Goal: Task Accomplishment & Management: Manage account settings

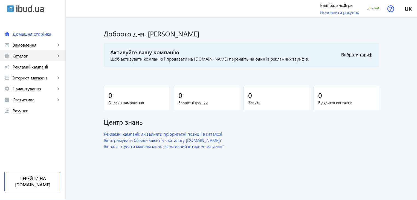
click at [56, 54] on mat-icon "keyboard_arrow_right" at bounding box center [58, 55] width 5 height 5
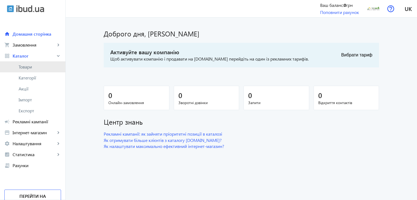
click at [31, 70] on link "Товари" at bounding box center [32, 66] width 65 height 11
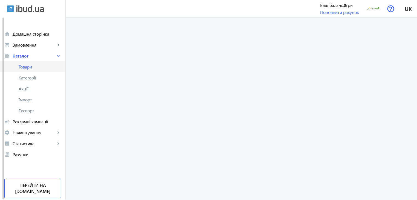
click at [21, 66] on span "Товари" at bounding box center [40, 66] width 42 height 5
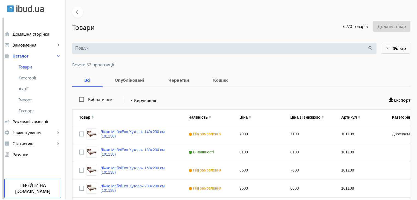
scroll to position [27, 0]
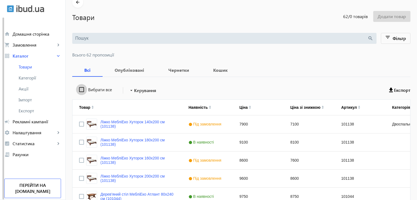
click at [77, 88] on input "Вибрати все" at bounding box center [81, 89] width 11 height 11
checkbox input "true"
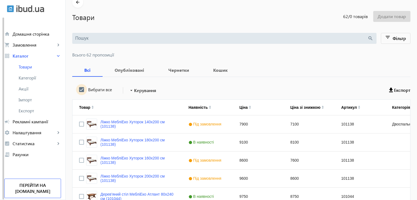
checkbox input "true"
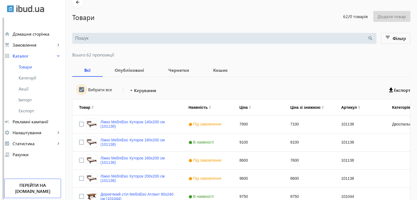
checkbox input "true"
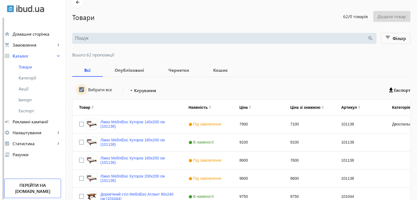
checkbox input "true"
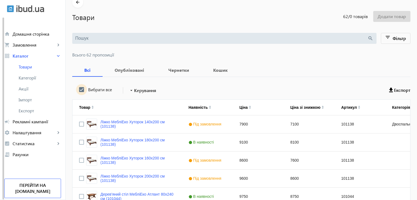
checkbox input "true"
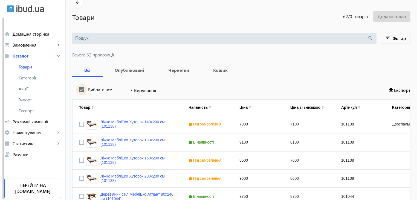
checkbox input "true"
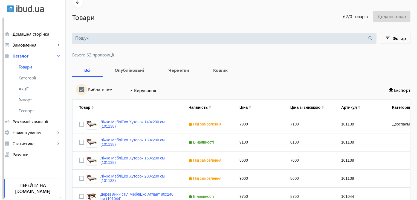
checkbox input "true"
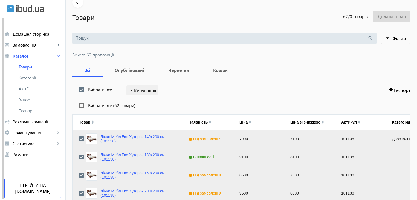
click at [142, 88] on span "Керування" at bounding box center [145, 90] width 22 height 7
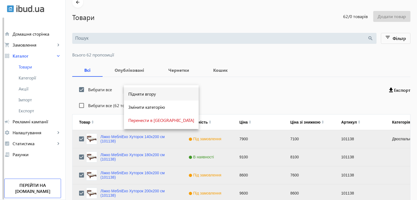
click at [146, 95] on span "Підняти вгору" at bounding box center [161, 94] width 66 height 4
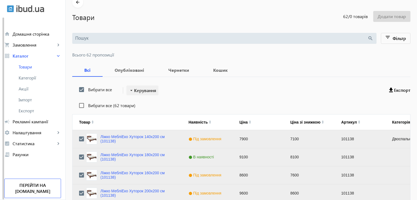
click at [147, 89] on span "Керування" at bounding box center [145, 90] width 22 height 7
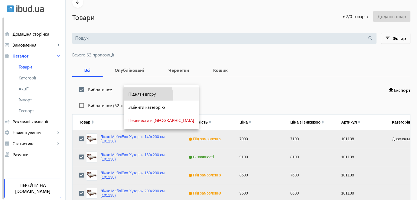
click at [143, 96] on span "Підняти вгору" at bounding box center [161, 94] width 66 height 4
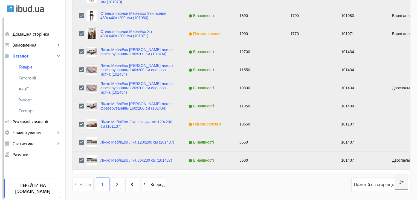
scroll to position [552, 0]
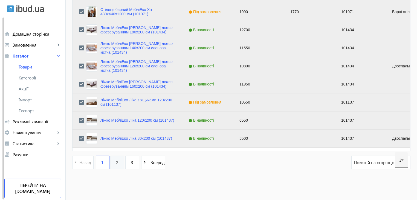
click at [116, 164] on span "2" at bounding box center [117, 162] width 2 height 6
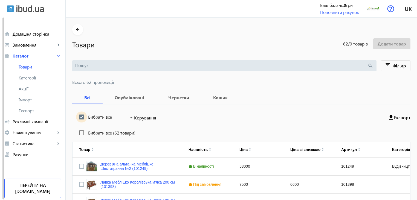
click at [76, 116] on input "Вибрати все" at bounding box center [81, 116] width 11 height 11
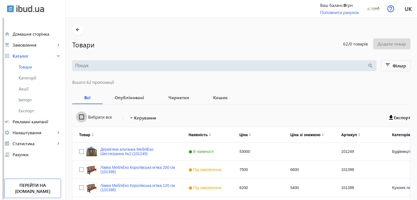
click at [76, 116] on input "Вибрати все" at bounding box center [81, 116] width 11 height 11
checkbox input "true"
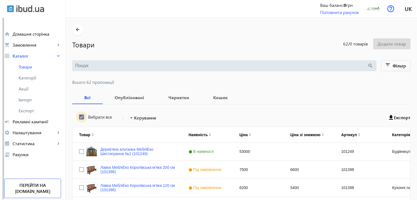
checkbox input "true"
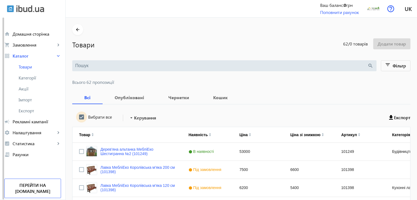
checkbox input "true"
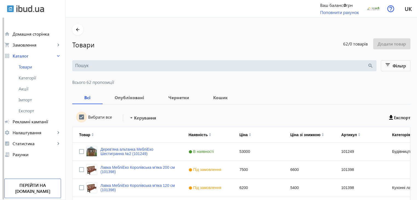
checkbox input "true"
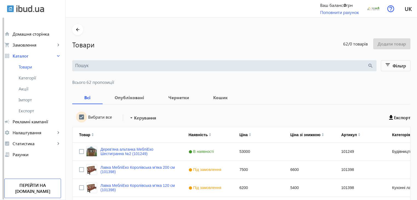
checkbox input "true"
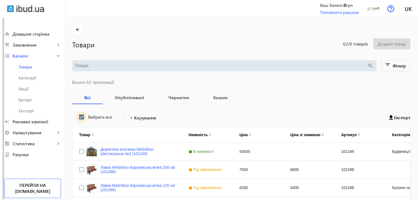
checkbox input "true"
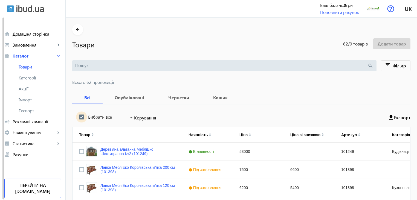
checkbox input "true"
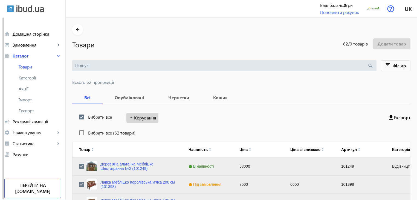
click at [145, 112] on span at bounding box center [142, 117] width 32 height 13
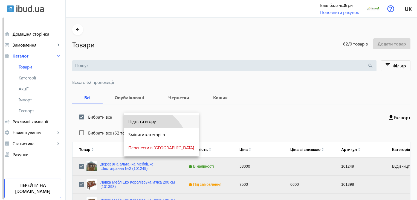
click at [145, 122] on span "Підняти вгору" at bounding box center [161, 121] width 66 height 4
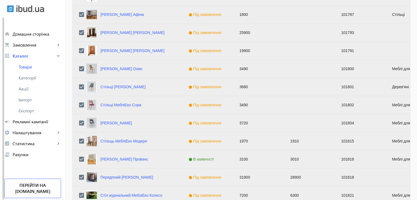
scroll to position [552, 0]
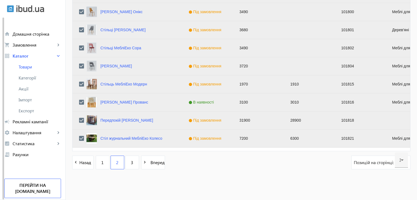
drag, startPoint x: 129, startPoint y: 162, endPoint x: 123, endPoint y: 124, distance: 38.4
click at [131, 161] on span "3" at bounding box center [132, 162] width 2 height 6
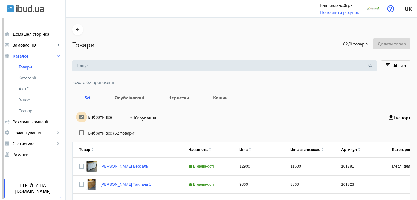
click at [78, 115] on input "Вибрати все" at bounding box center [81, 116] width 11 height 11
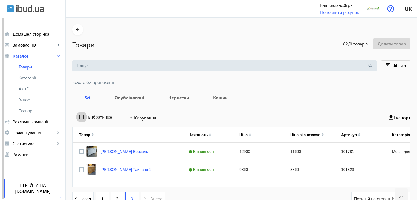
click at [78, 115] on input "Вибрати все" at bounding box center [81, 116] width 11 height 11
checkbox input "true"
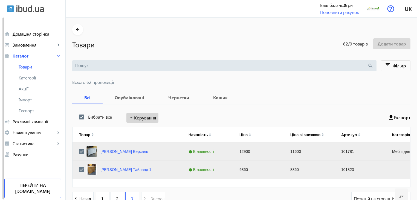
click at [152, 120] on span "Керування" at bounding box center [145, 117] width 22 height 7
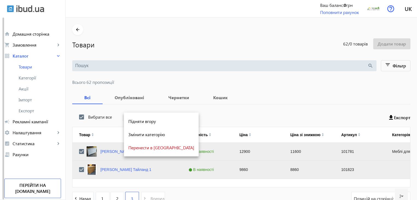
click at [148, 122] on span "Підняти вгору" at bounding box center [161, 121] width 66 height 4
